Goal: Book appointment/travel/reservation

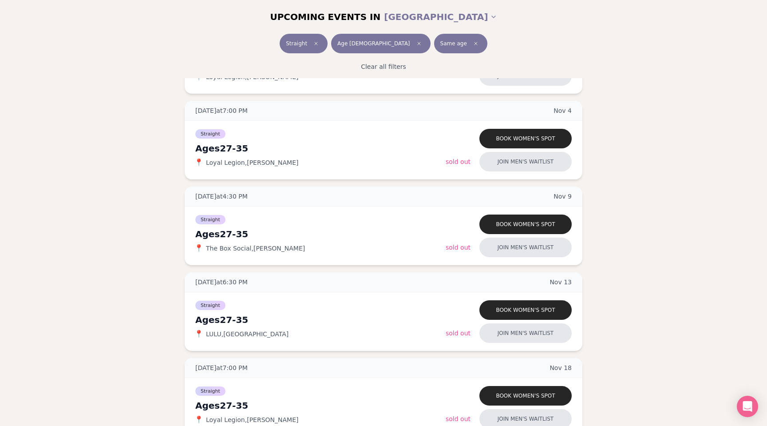
scroll to position [262, 0]
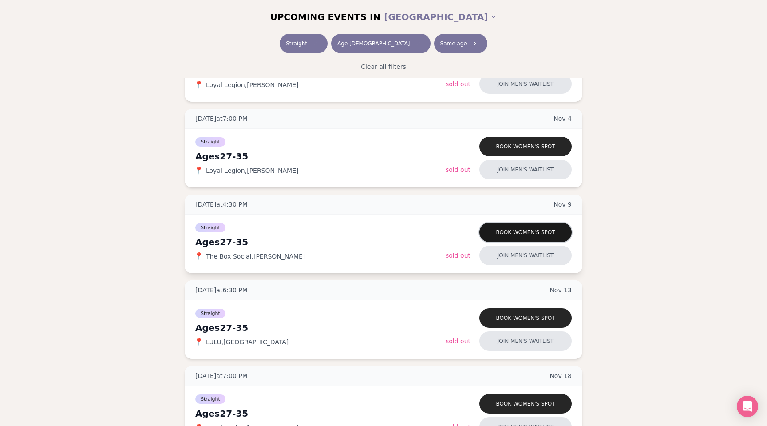
click at [515, 228] on button "Book women's spot" at bounding box center [525, 232] width 92 height 20
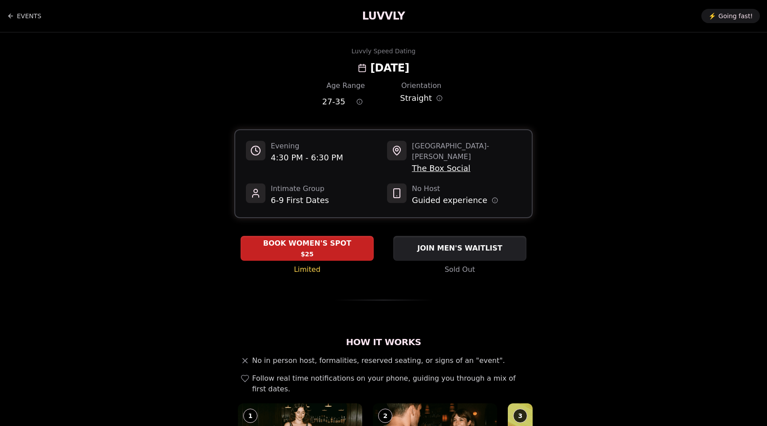
click at [464, 162] on span "The Box Social" at bounding box center [466, 168] width 109 height 12
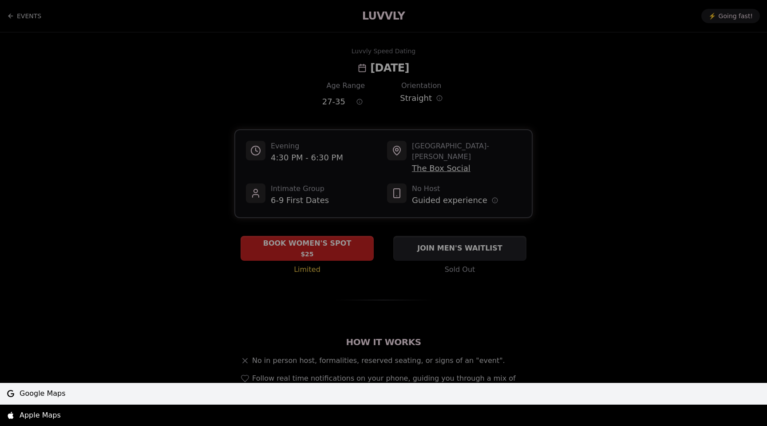
click at [46, 393] on span "Google Maps" at bounding box center [43, 393] width 46 height 11
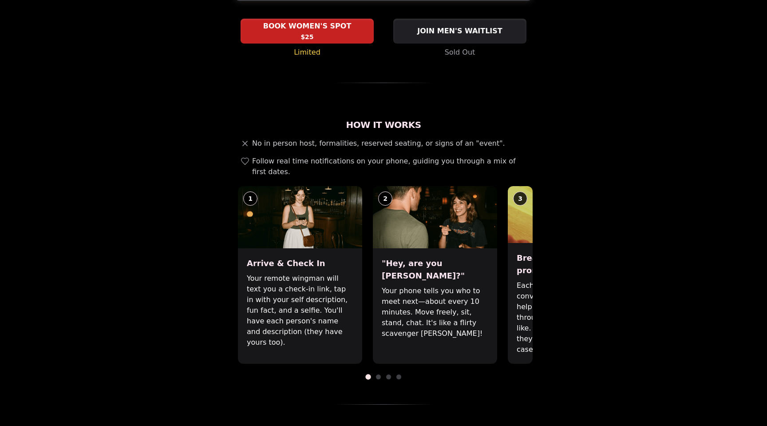
scroll to position [240, 0]
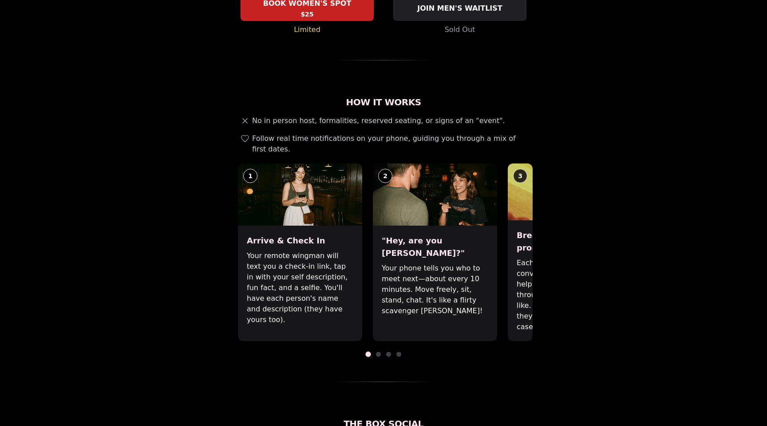
click at [381, 351] on div at bounding box center [383, 353] width 298 height 5
click at [379, 351] on span at bounding box center [378, 353] width 5 height 5
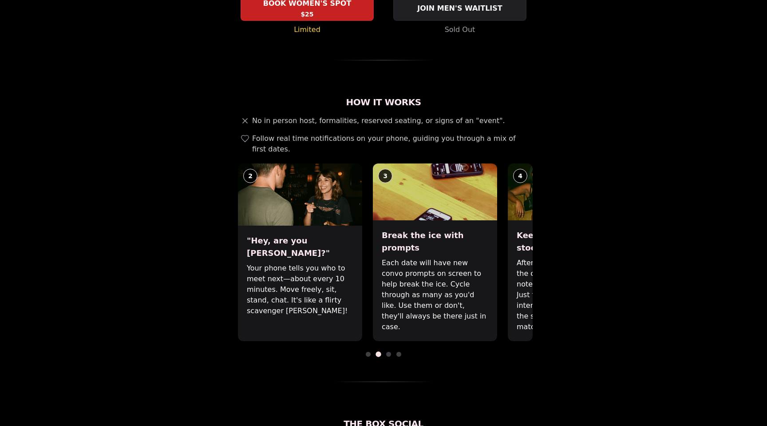
click at [389, 351] on span at bounding box center [388, 353] width 5 height 5
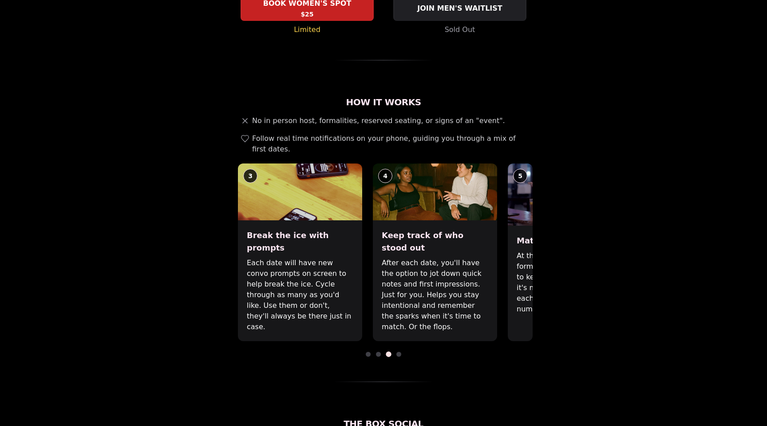
click at [400, 351] on span at bounding box center [398, 353] width 5 height 5
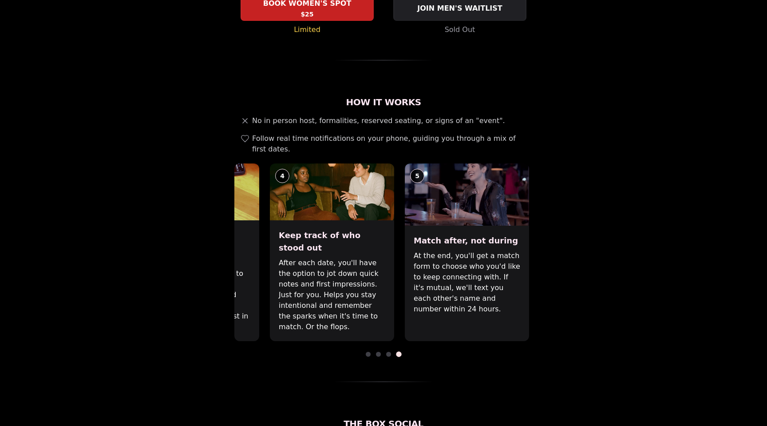
click at [370, 351] on div at bounding box center [383, 353] width 298 height 5
click at [367, 351] on span at bounding box center [368, 353] width 5 height 5
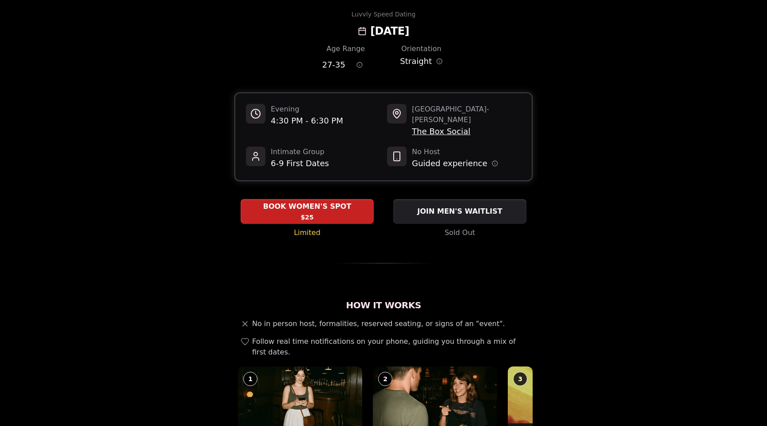
scroll to position [0, 0]
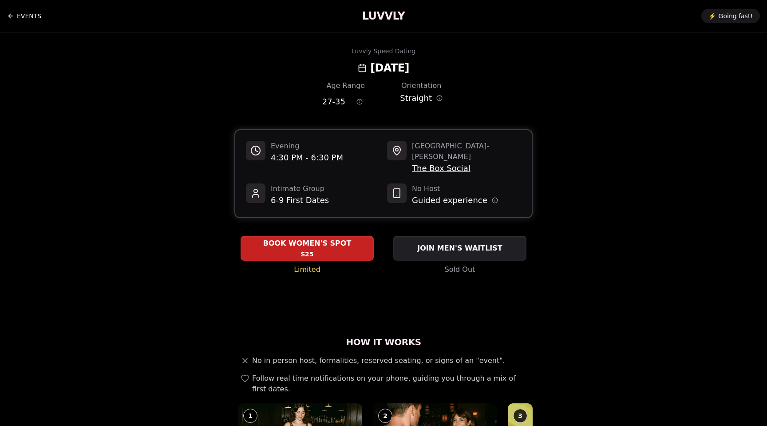
click at [15, 15] on link "EVENTS" at bounding box center [24, 16] width 34 height 18
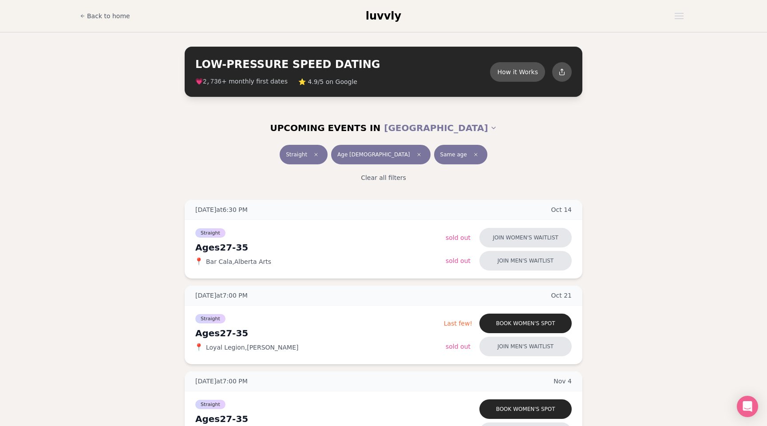
click at [375, 156] on span "Age [DEMOGRAPHIC_DATA]" at bounding box center [373, 154] width 72 height 7
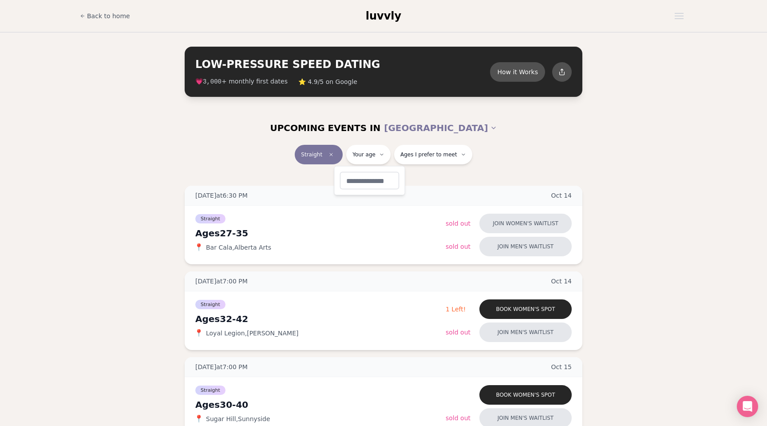
type input "**"
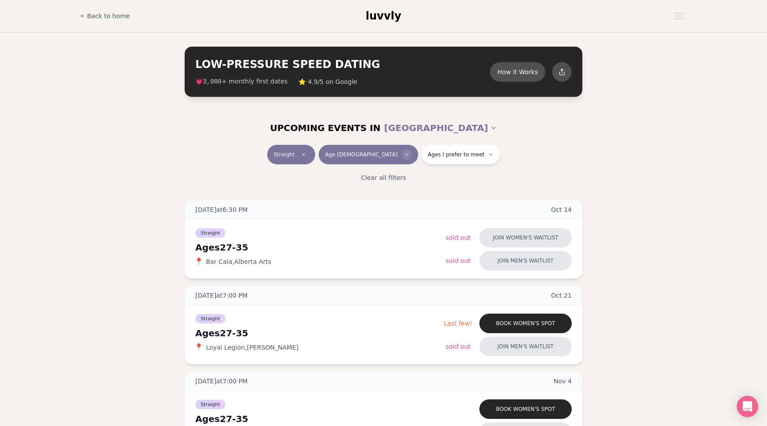
click at [401, 156] on span "Clear age" at bounding box center [406, 154] width 11 height 11
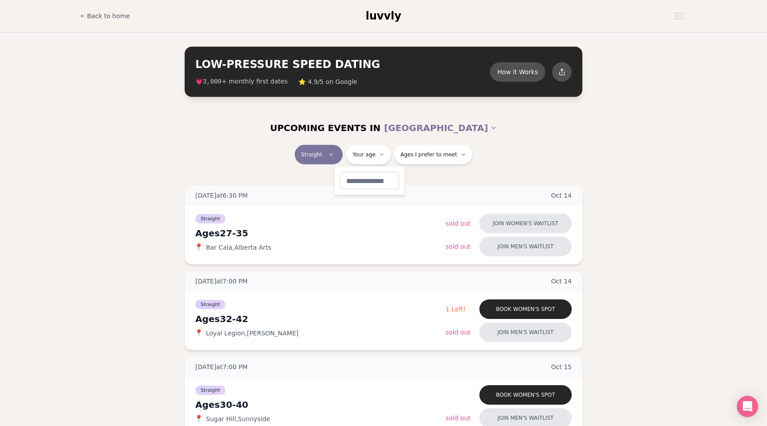
type input "**"
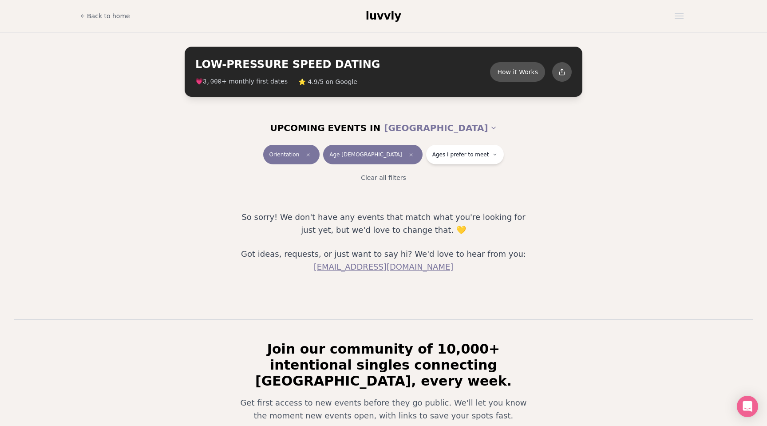
click at [376, 154] on button "Age [DEMOGRAPHIC_DATA]" at bounding box center [372, 155] width 99 height 20
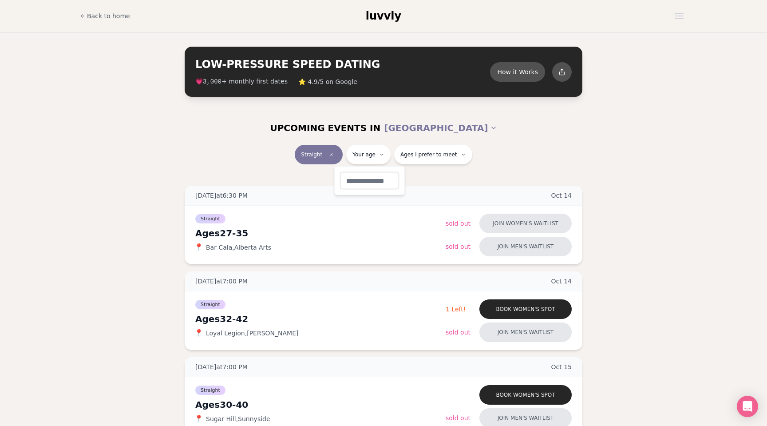
type input "**"
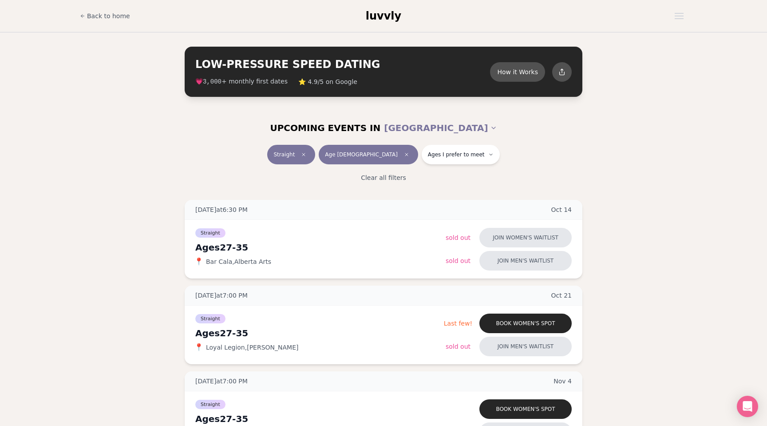
click at [126, 165] on div "Straight Age [DEMOGRAPHIC_DATA] Ages I prefer to meet Clear all filters" at bounding box center [383, 167] width 767 height 44
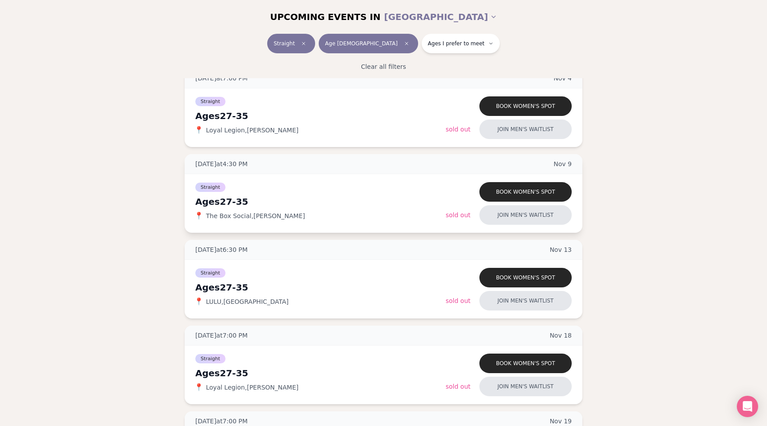
scroll to position [302, 0]
